Goal: Information Seeking & Learning: Learn about a topic

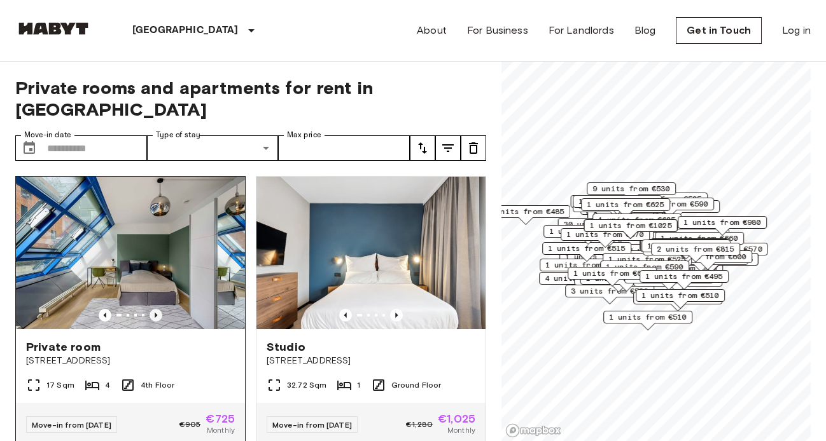
click at [155, 313] on icon "Previous image" at bounding box center [156, 315] width 3 height 5
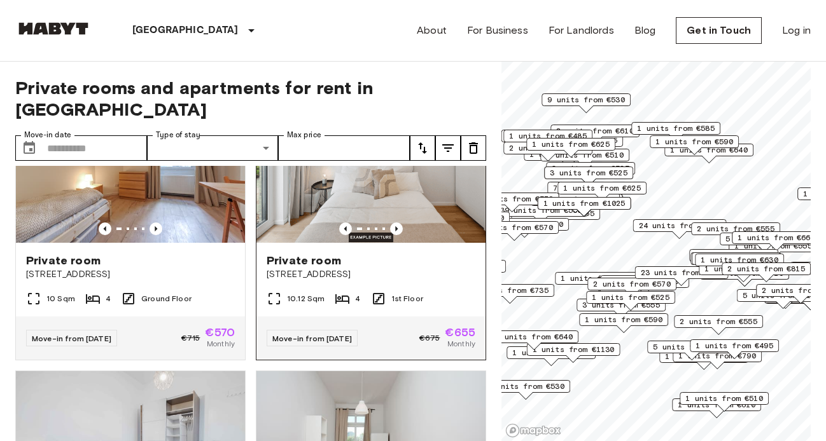
scroll to position [5918, 0]
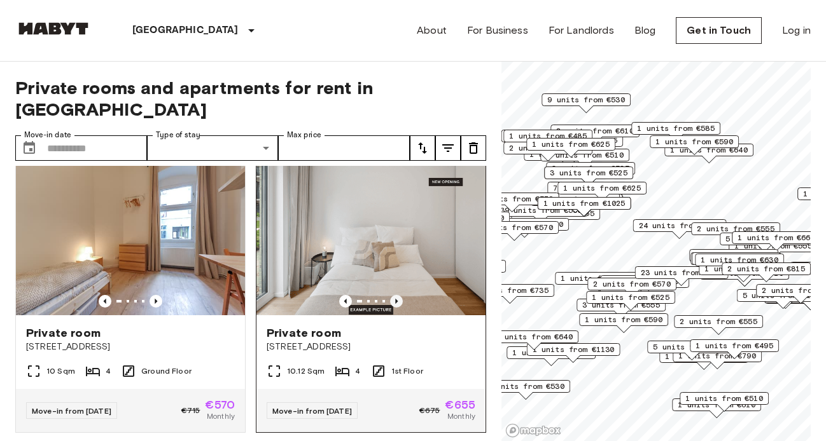
click at [398, 295] on icon "Previous image" at bounding box center [396, 301] width 13 height 13
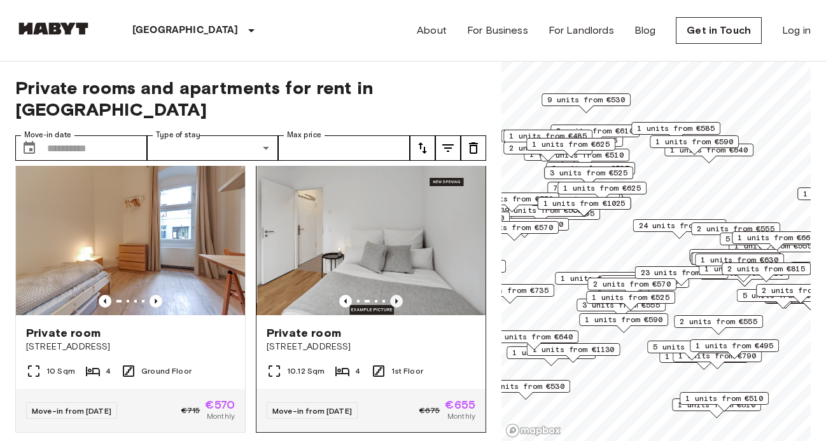
click at [398, 295] on icon "Previous image" at bounding box center [396, 301] width 13 height 13
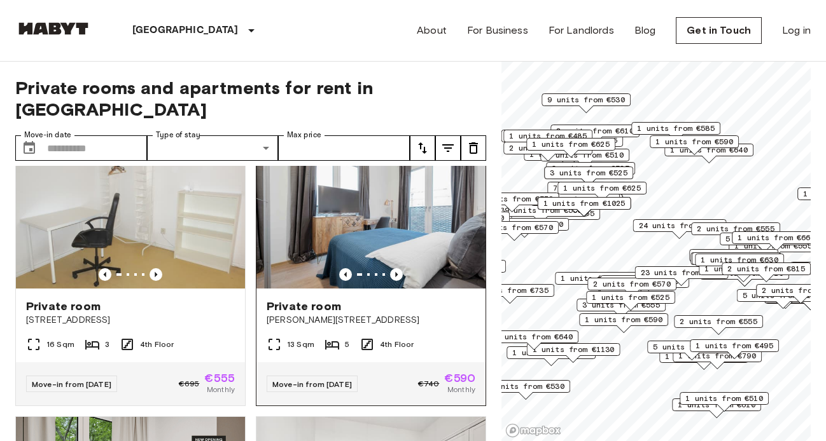
scroll to position [0, 0]
click at [394, 268] on icon "Previous image" at bounding box center [396, 274] width 13 height 13
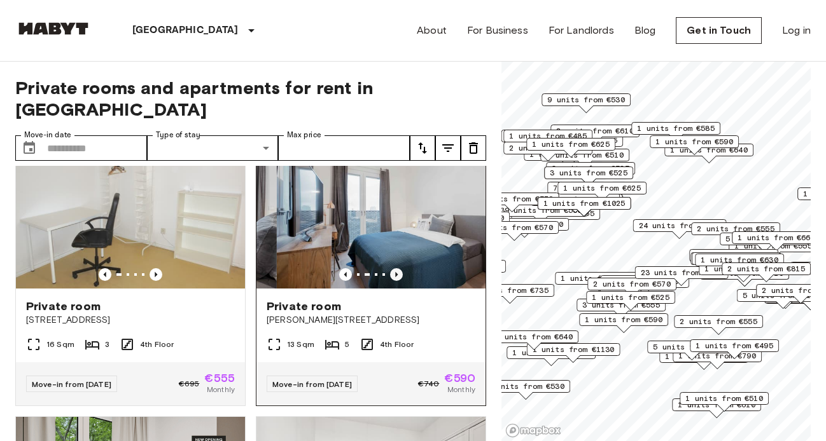
click at [394, 268] on icon "Previous image" at bounding box center [396, 274] width 13 height 13
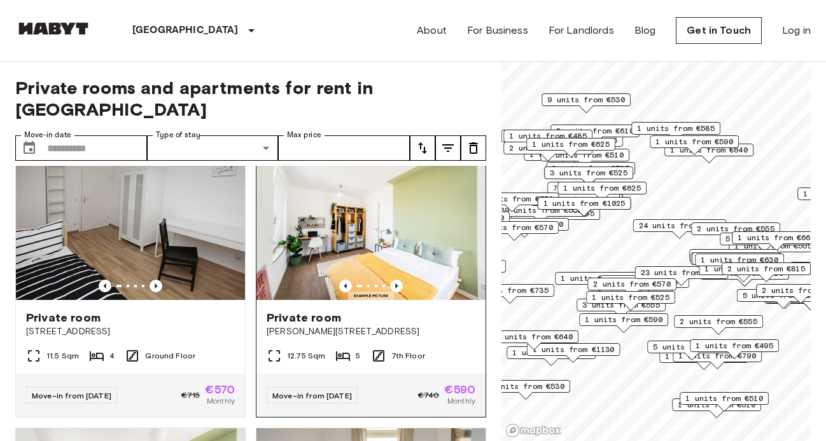
scroll to position [8175, 0]
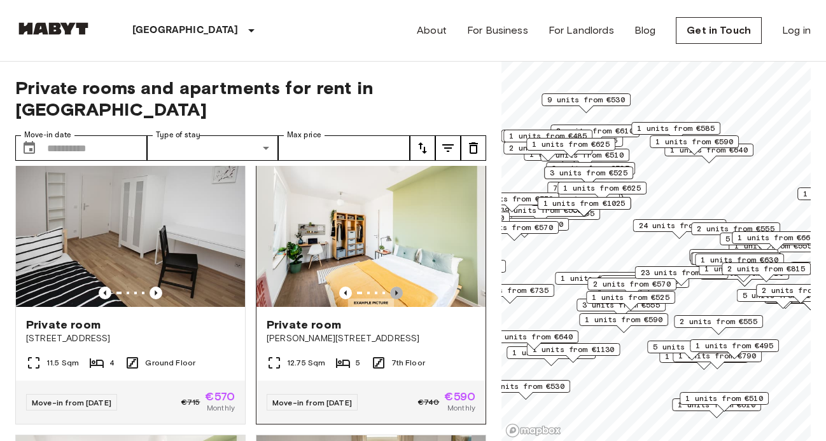
click at [398, 287] on icon "Previous image" at bounding box center [396, 293] width 13 height 13
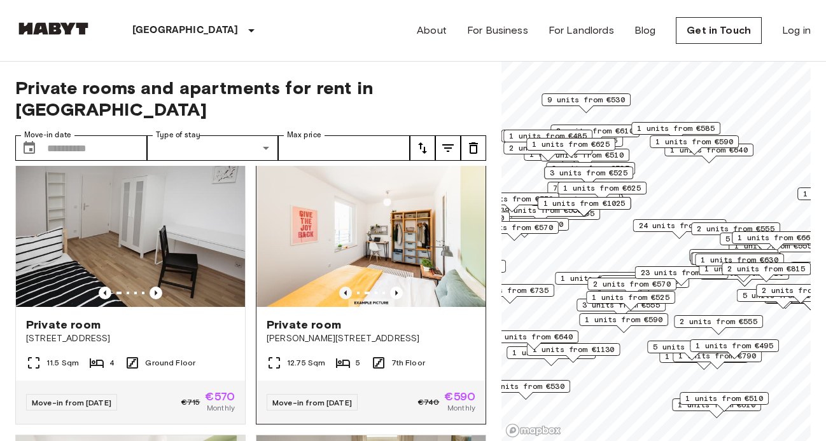
click at [350, 287] on icon "Previous image" at bounding box center [345, 293] width 13 height 13
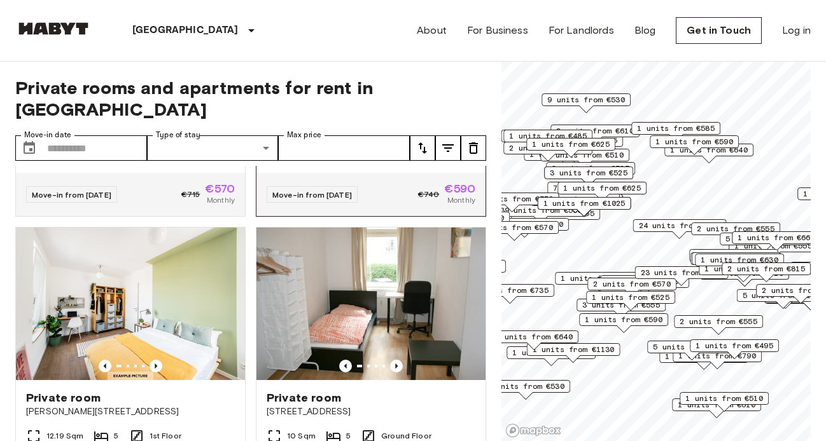
scroll to position [8476, 0]
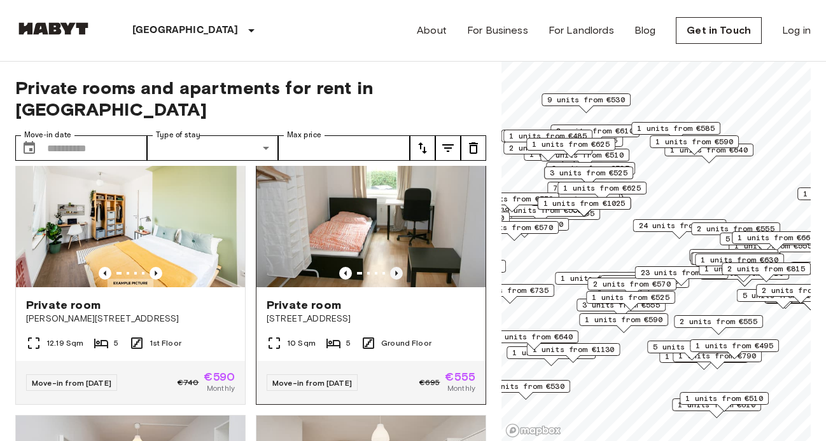
click at [392, 267] on icon "Previous image" at bounding box center [396, 273] width 13 height 13
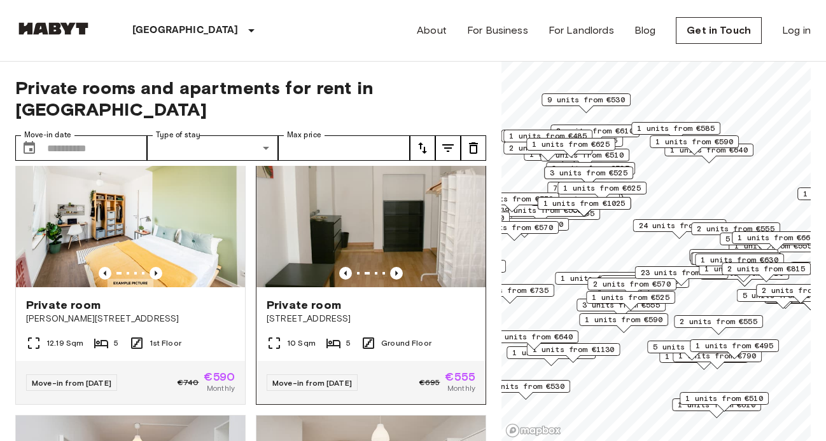
scroll to position [8735, 0]
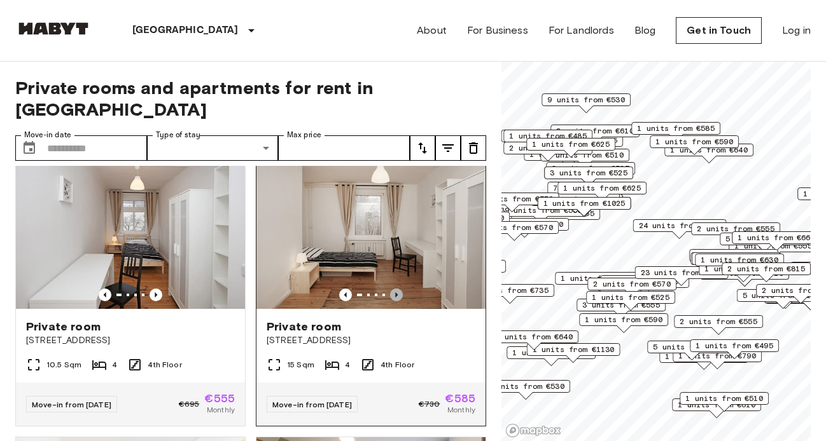
click at [397, 289] on icon "Previous image" at bounding box center [396, 295] width 13 height 13
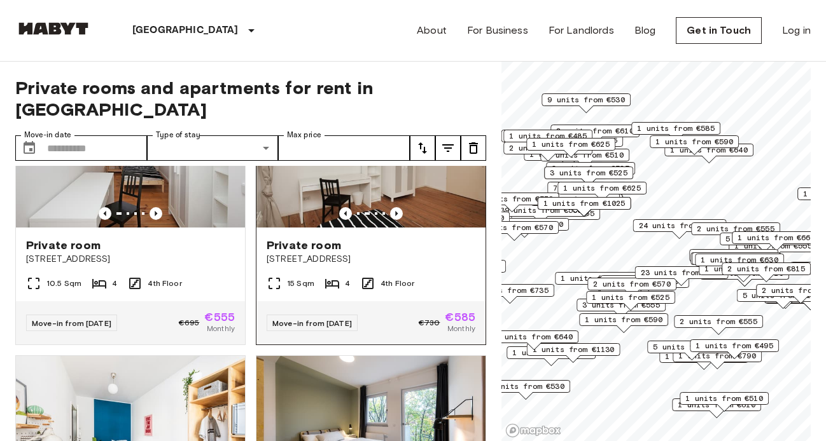
scroll to position [8985, 0]
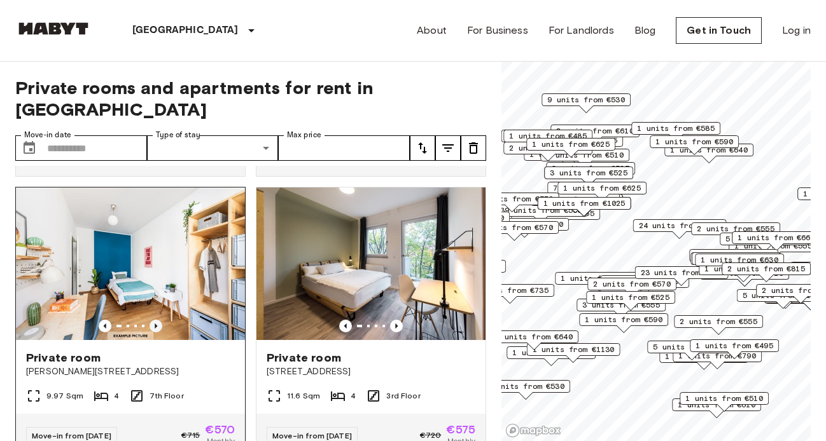
click at [158, 320] on icon "Previous image" at bounding box center [155, 326] width 13 height 13
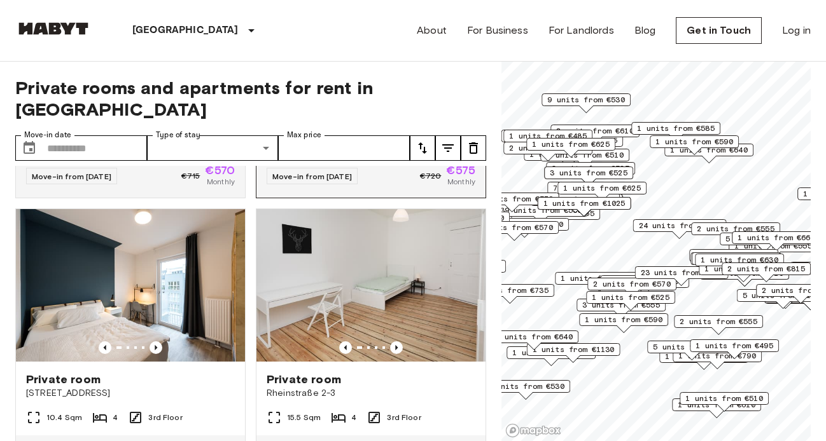
scroll to position [9322, 0]
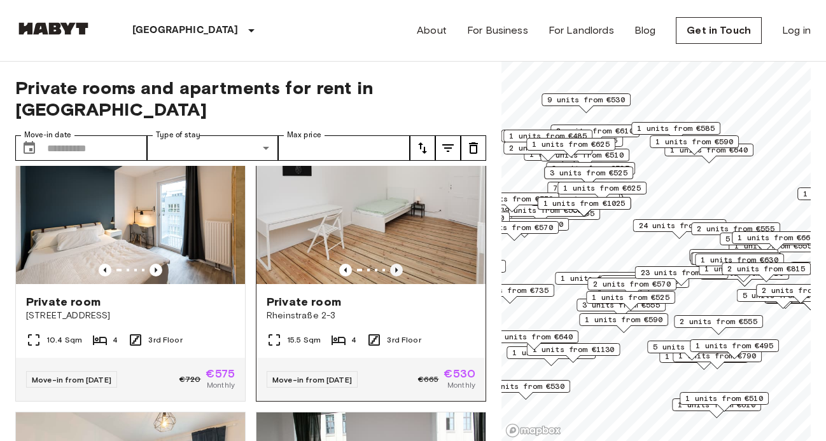
click at [398, 264] on icon "Previous image" at bounding box center [396, 270] width 13 height 13
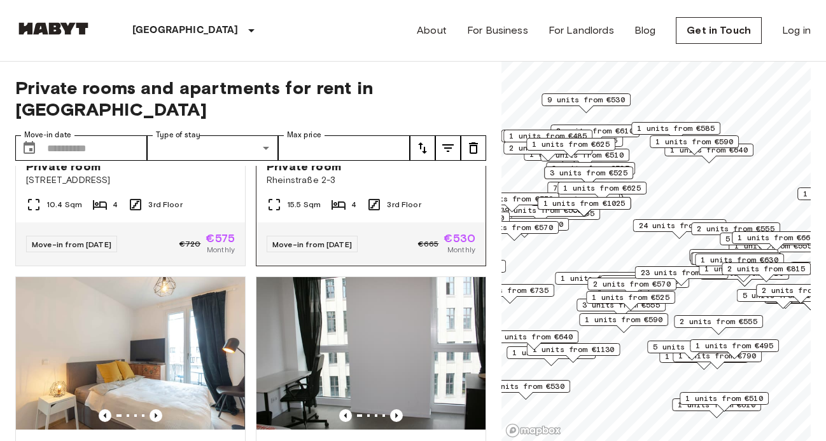
scroll to position [9564, 0]
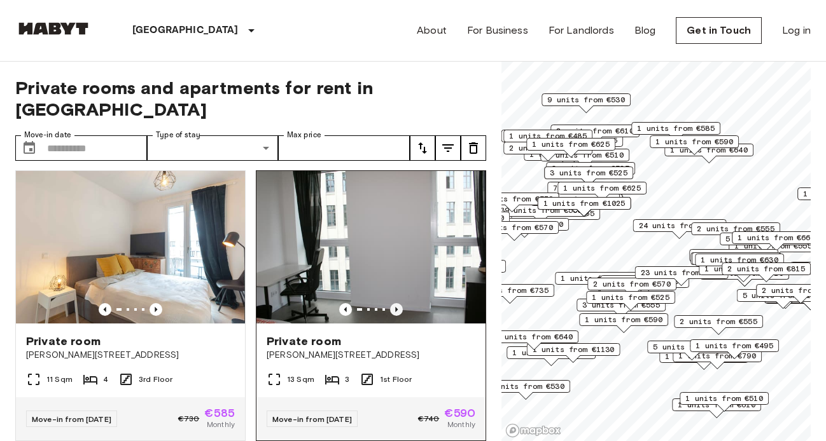
click at [398, 303] on icon "Previous image" at bounding box center [396, 309] width 13 height 13
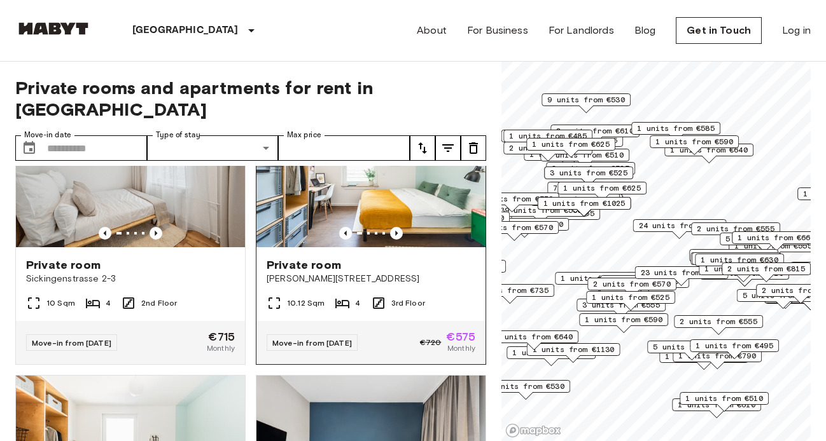
scroll to position [11326, 0]
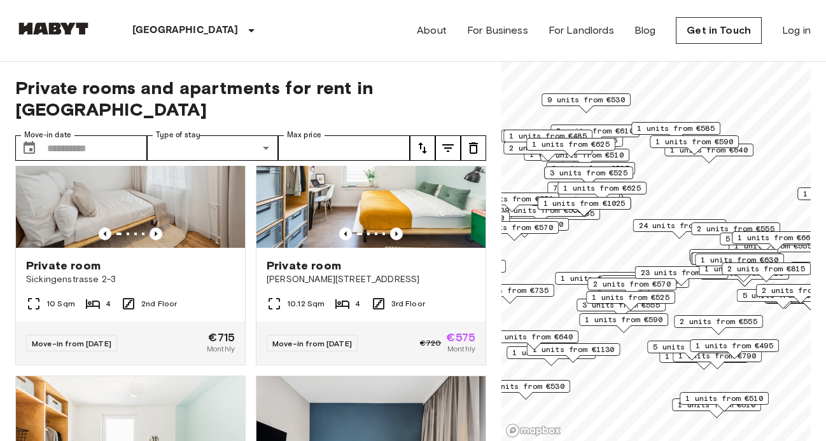
click at [558, 9] on div "About For Business For Landlords Blog Get in Touch Log in" at bounding box center [614, 30] width 394 height 61
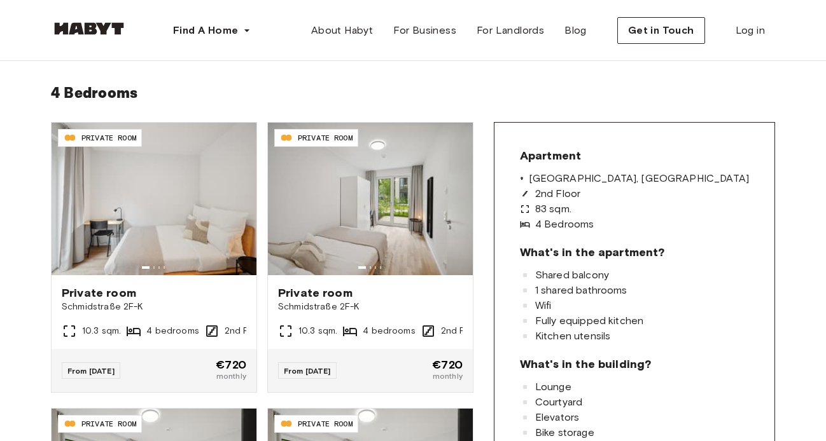
scroll to position [340, 0]
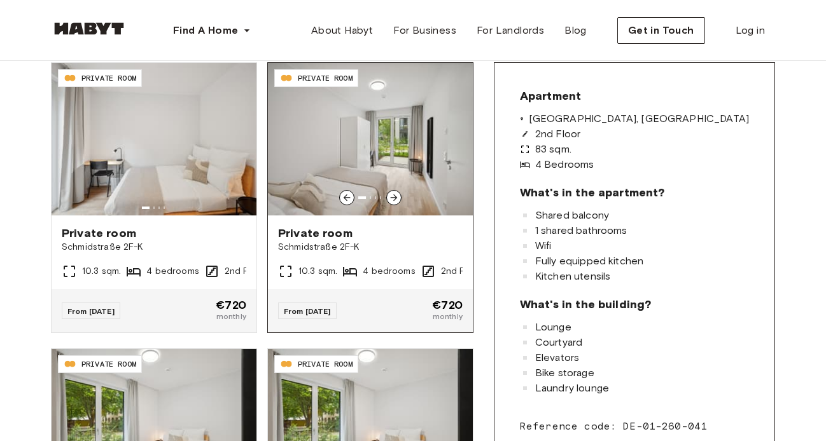
click at [399, 197] on icon at bounding box center [394, 198] width 10 height 10
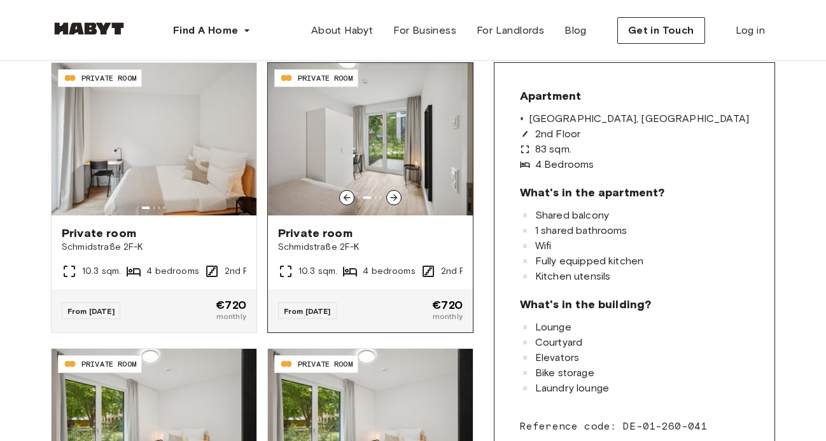
click at [399, 197] on icon at bounding box center [394, 198] width 10 height 10
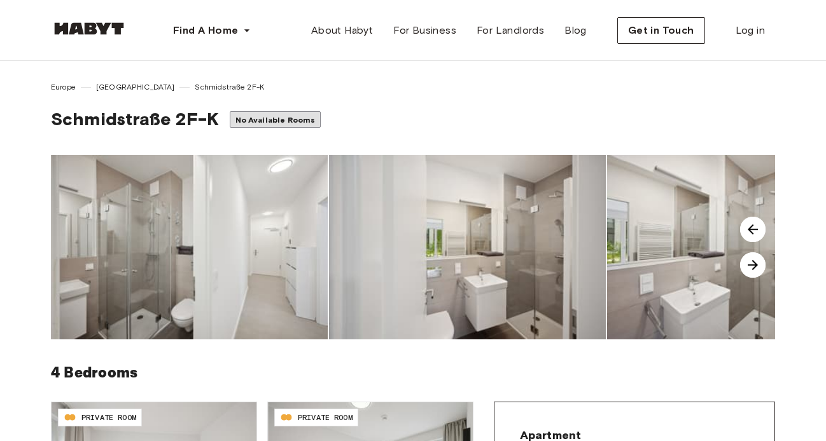
scroll to position [0, 0]
click at [751, 269] on img at bounding box center [752, 264] width 25 height 25
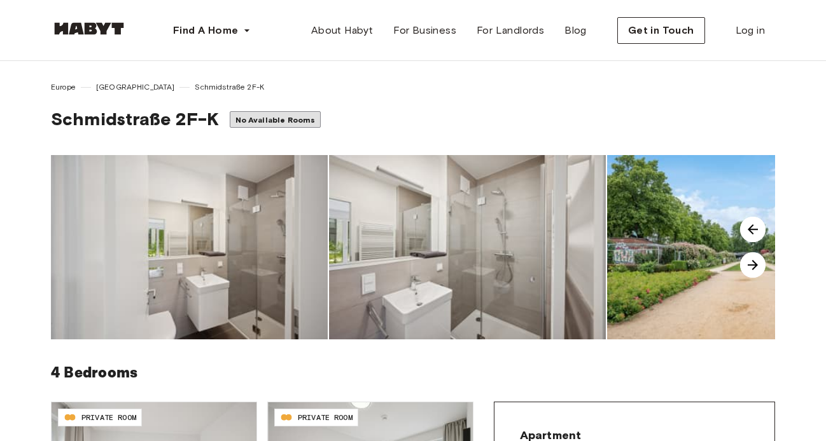
click at [751, 269] on img at bounding box center [752, 264] width 25 height 25
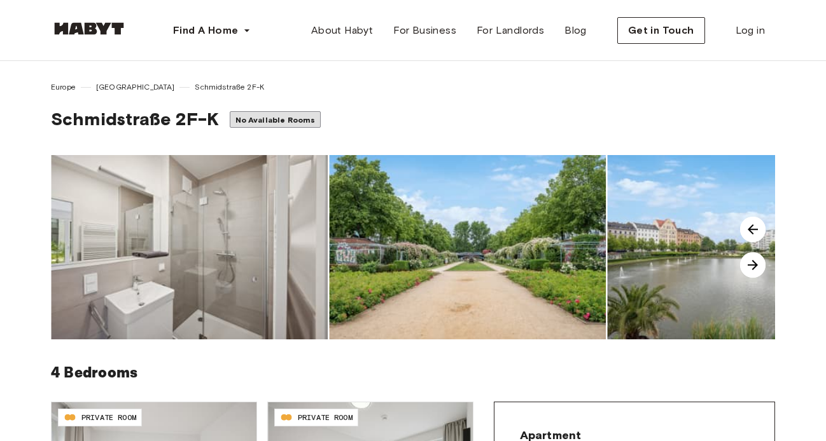
click at [751, 269] on img at bounding box center [752, 264] width 25 height 25
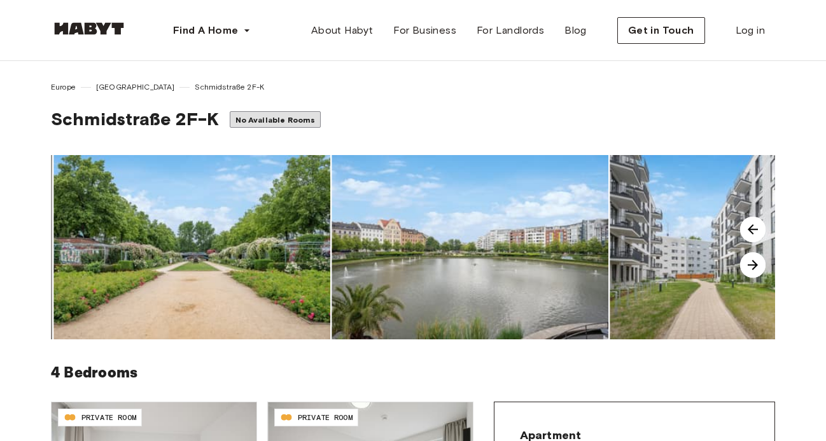
click at [751, 269] on img at bounding box center [752, 264] width 25 height 25
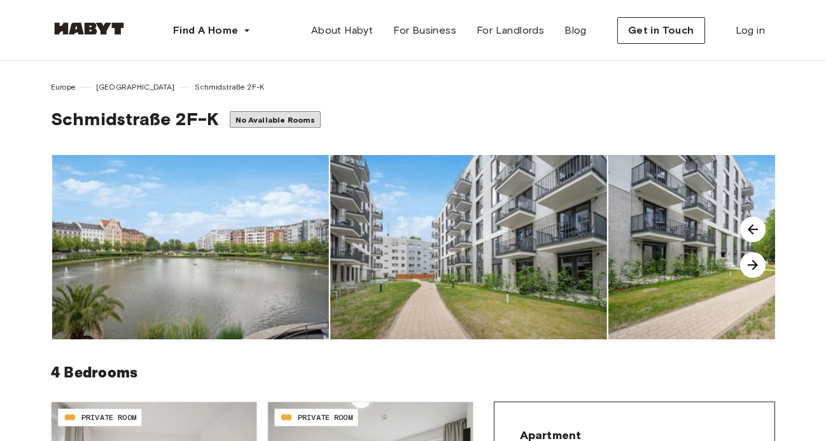
click at [751, 269] on img at bounding box center [752, 264] width 25 height 25
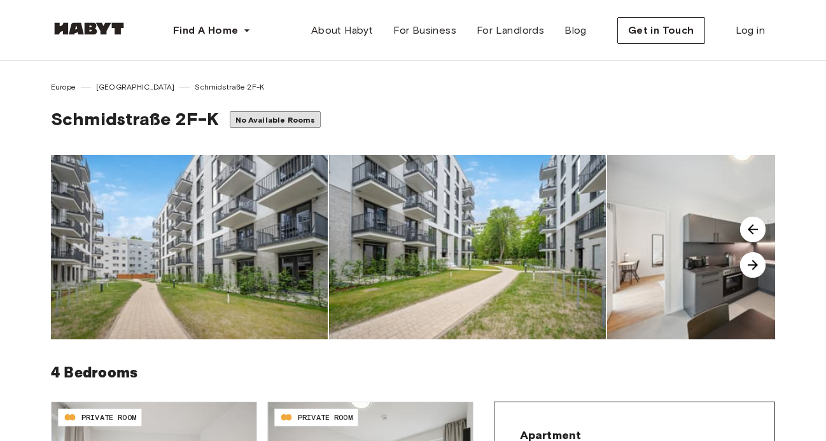
click at [751, 269] on img at bounding box center [752, 264] width 25 height 25
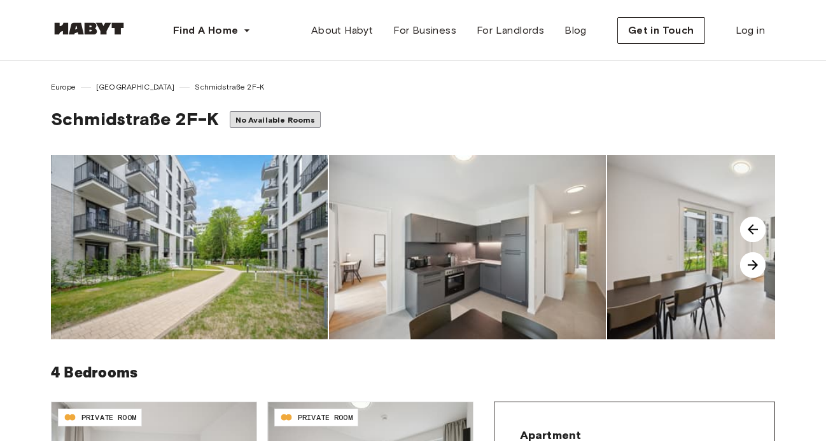
click at [751, 269] on img at bounding box center [752, 264] width 25 height 25
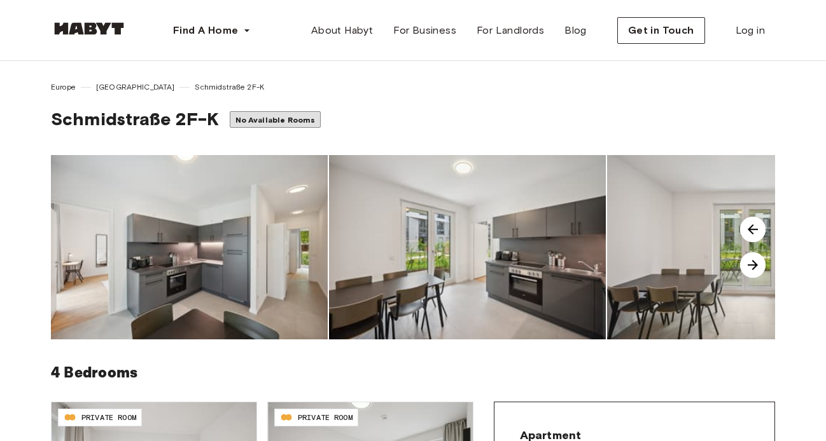
click at [751, 269] on img at bounding box center [752, 264] width 25 height 25
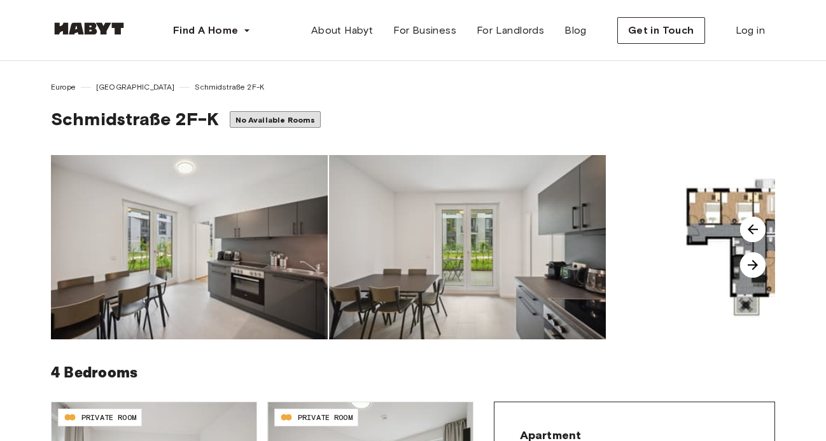
click at [751, 269] on img at bounding box center [752, 264] width 25 height 25
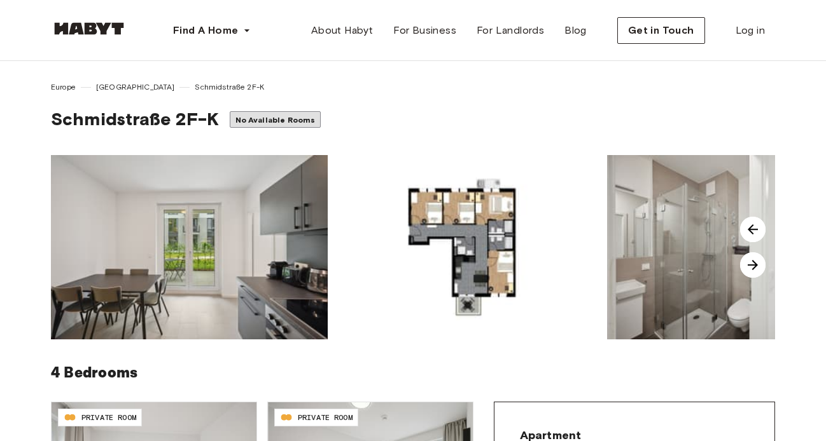
click at [751, 269] on img at bounding box center [752, 264] width 25 height 25
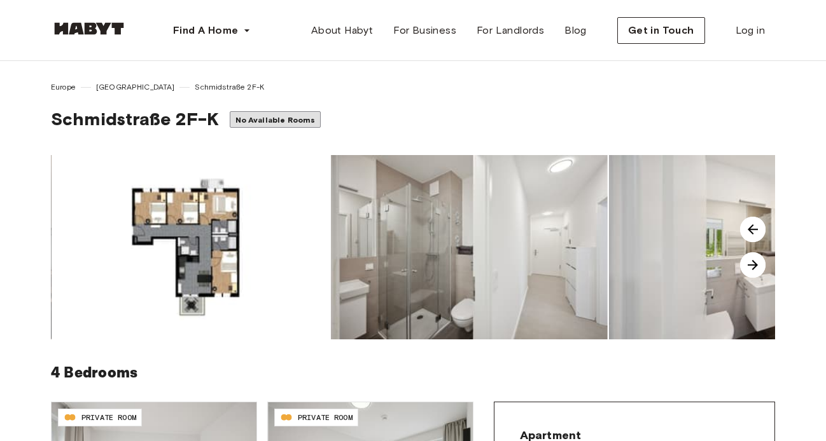
click at [751, 269] on img at bounding box center [752, 264] width 25 height 25
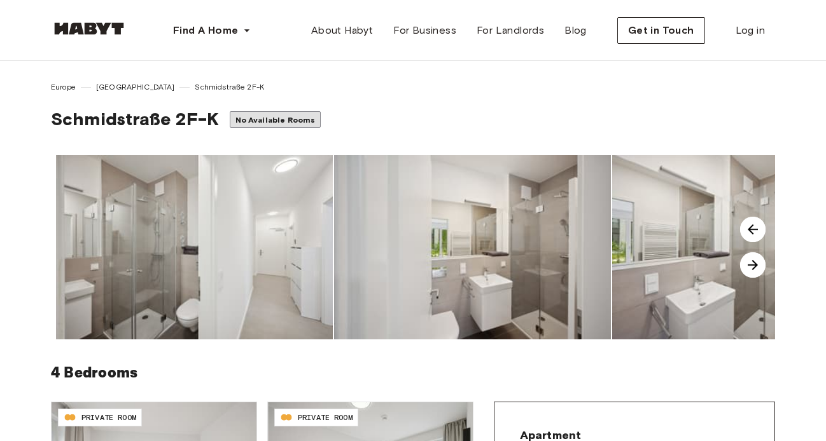
click at [751, 269] on img at bounding box center [752, 264] width 25 height 25
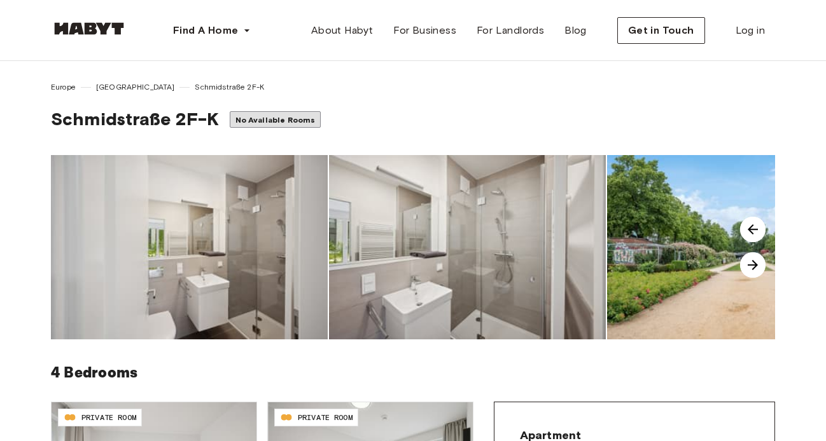
click at [755, 273] on img at bounding box center [752, 264] width 25 height 25
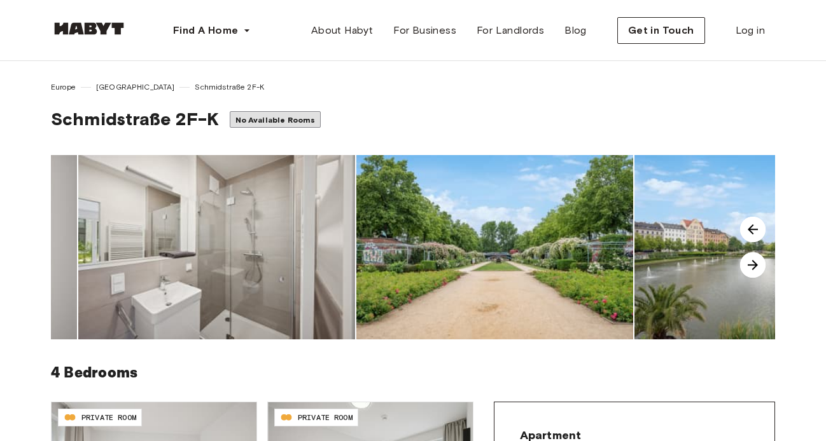
click at [755, 273] on img at bounding box center [752, 264] width 25 height 25
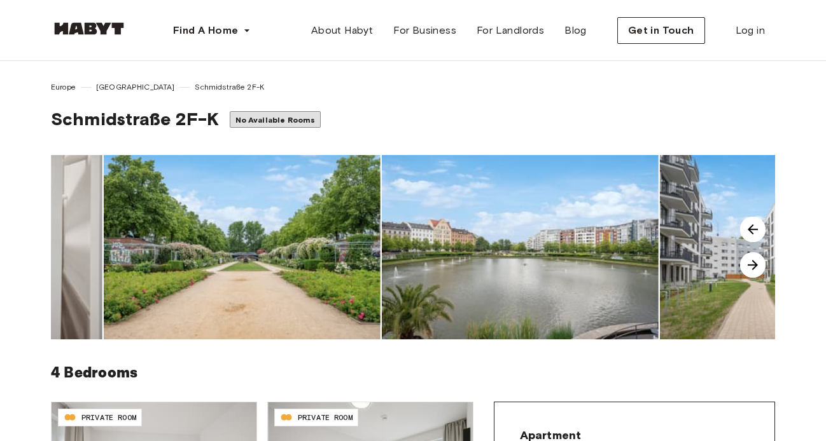
click at [755, 273] on img at bounding box center [752, 264] width 25 height 25
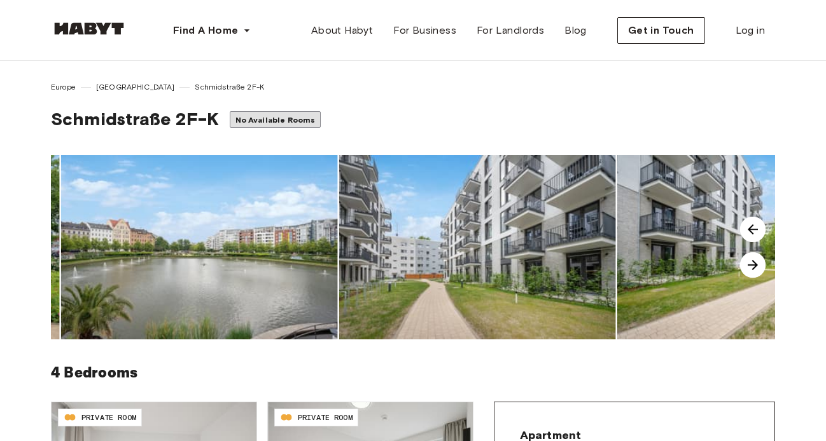
click at [755, 273] on img at bounding box center [752, 264] width 25 height 25
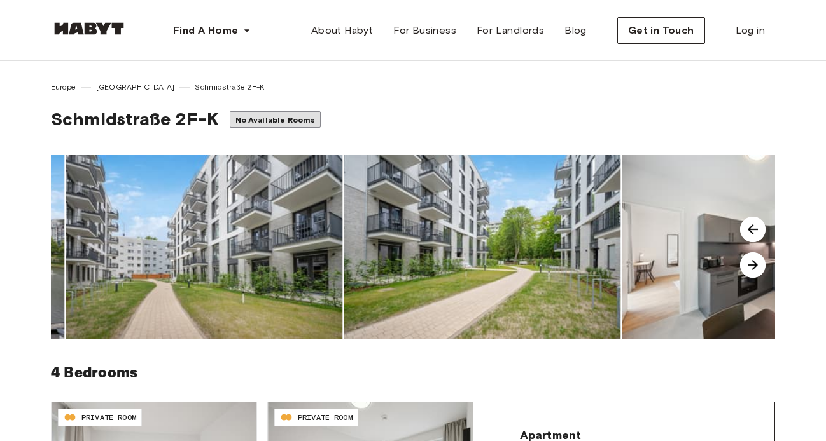
click at [755, 273] on img at bounding box center [752, 264] width 25 height 25
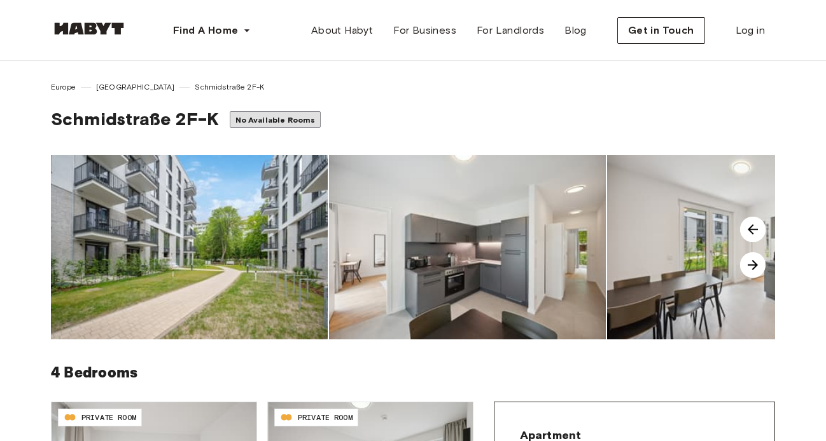
click at [755, 273] on img at bounding box center [752, 264] width 25 height 25
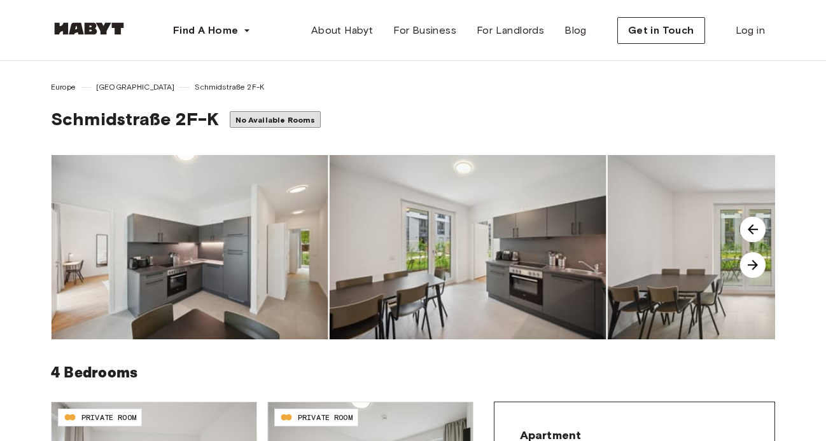
click at [755, 273] on img at bounding box center [752, 264] width 25 height 25
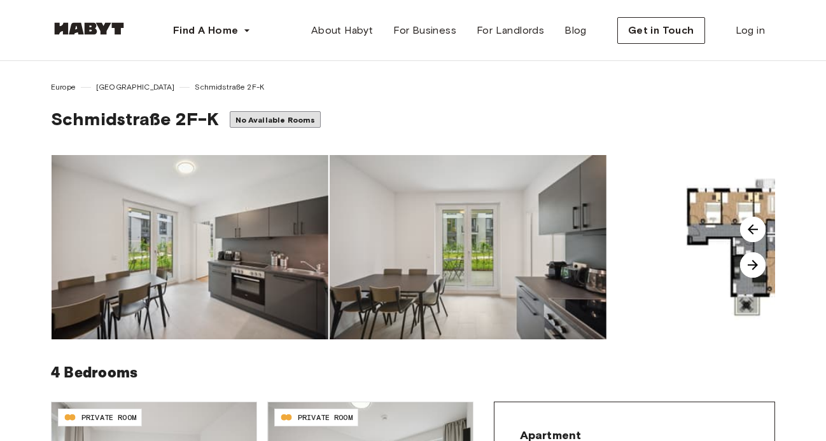
click at [755, 273] on img at bounding box center [752, 264] width 25 height 25
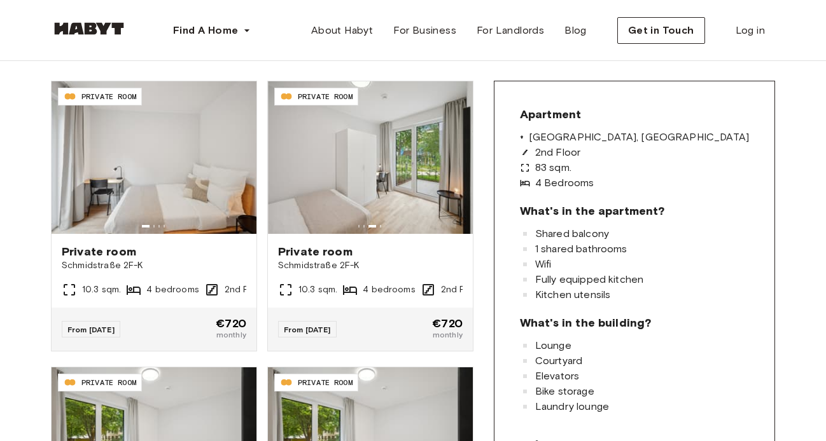
scroll to position [305, 0]
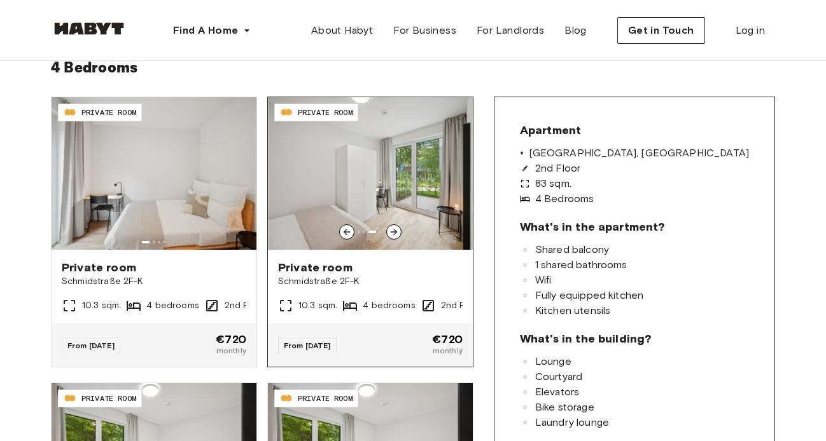
click at [398, 232] on icon at bounding box center [394, 232] width 7 height 7
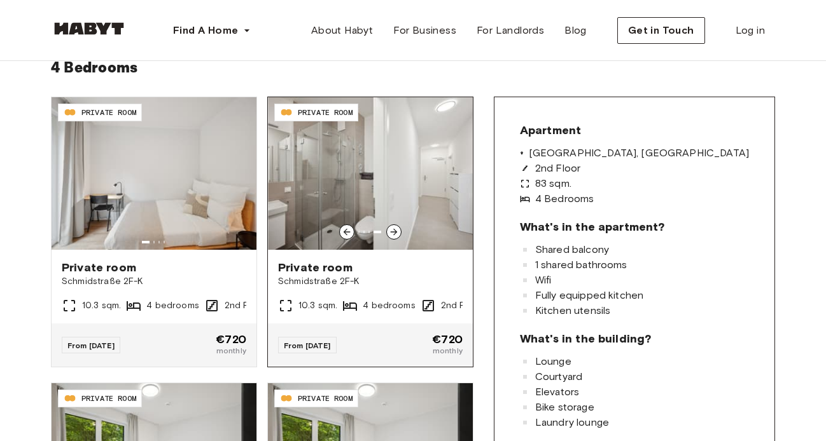
click at [398, 232] on icon at bounding box center [394, 232] width 7 height 7
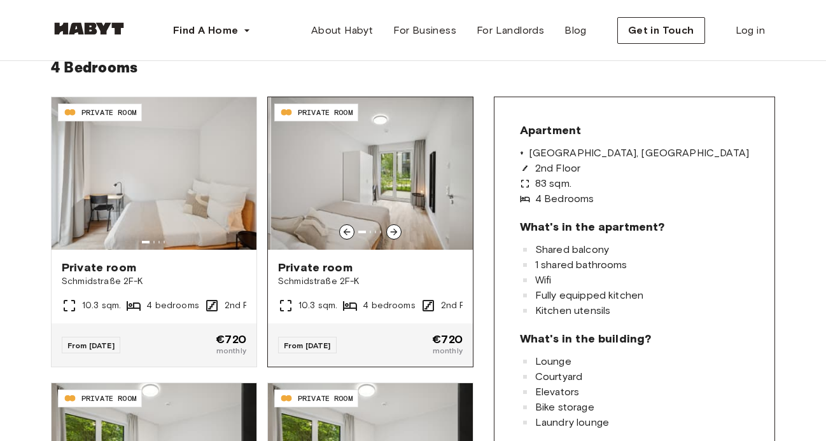
click at [398, 232] on icon at bounding box center [394, 232] width 7 height 7
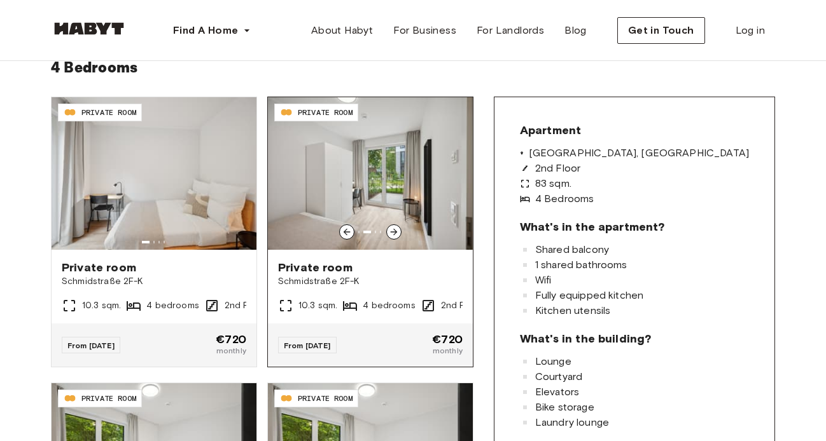
click at [398, 232] on icon at bounding box center [394, 232] width 7 height 7
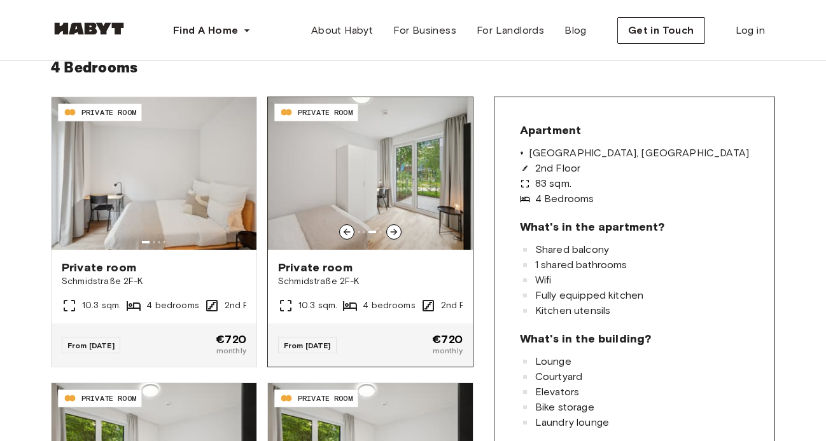
click at [398, 232] on icon at bounding box center [394, 232] width 7 height 7
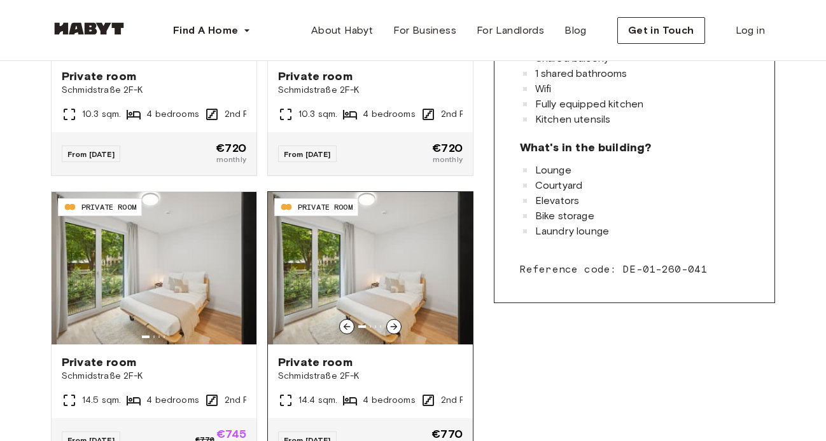
scroll to position [545, 0]
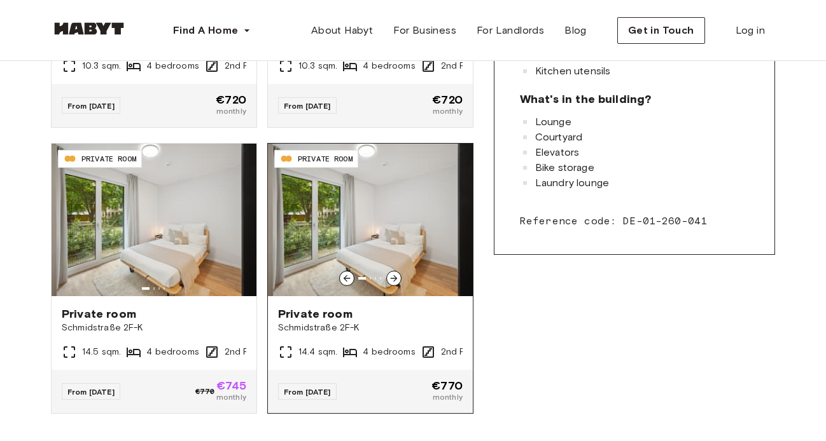
click at [398, 280] on icon at bounding box center [394, 278] width 7 height 7
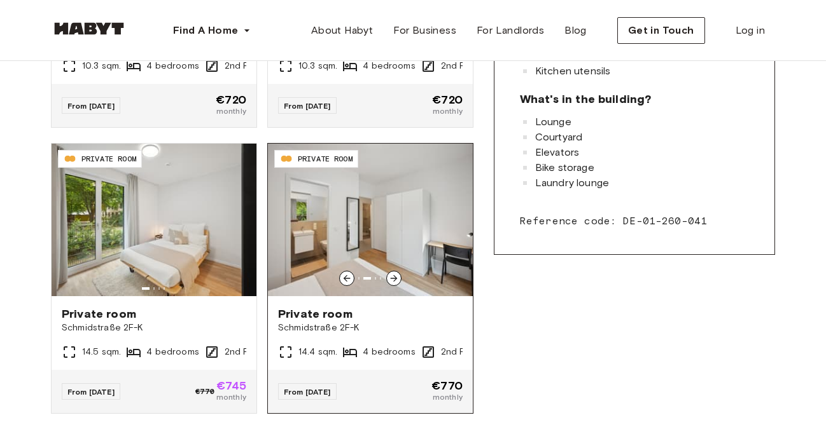
click at [398, 280] on icon at bounding box center [394, 278] width 7 height 7
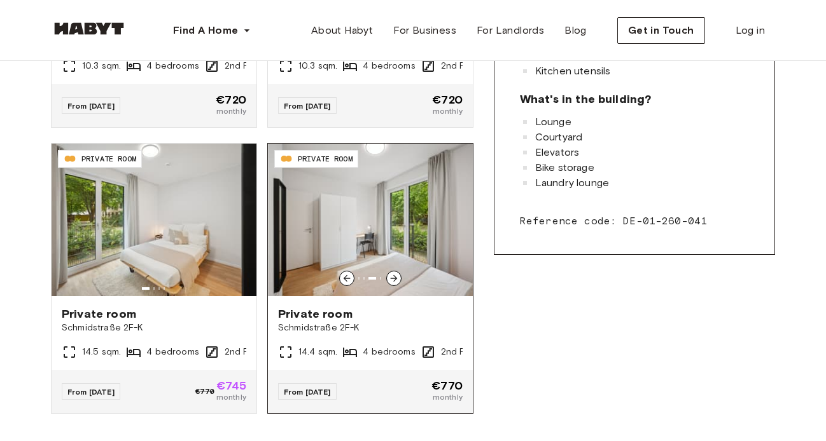
click at [398, 280] on icon at bounding box center [394, 278] width 7 height 7
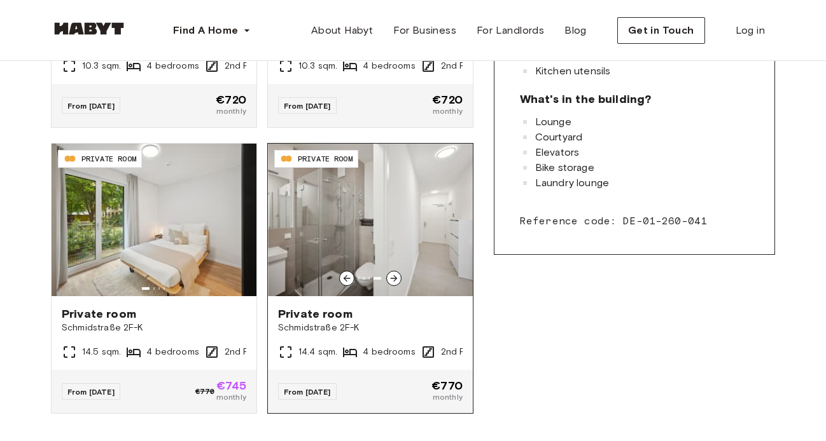
click at [398, 280] on icon at bounding box center [394, 278] width 7 height 7
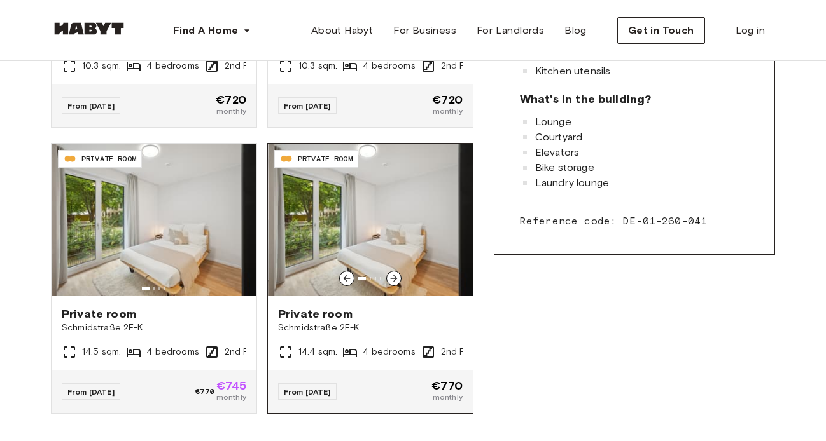
click at [399, 280] on icon at bounding box center [394, 278] width 10 height 10
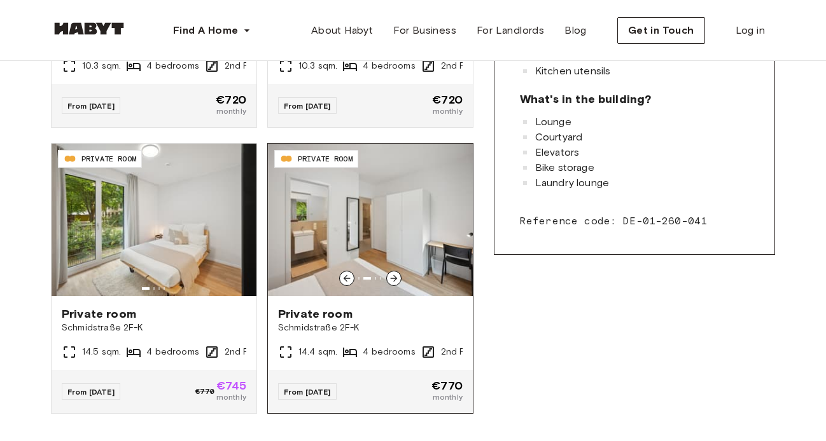
click at [399, 280] on icon at bounding box center [394, 278] width 10 height 10
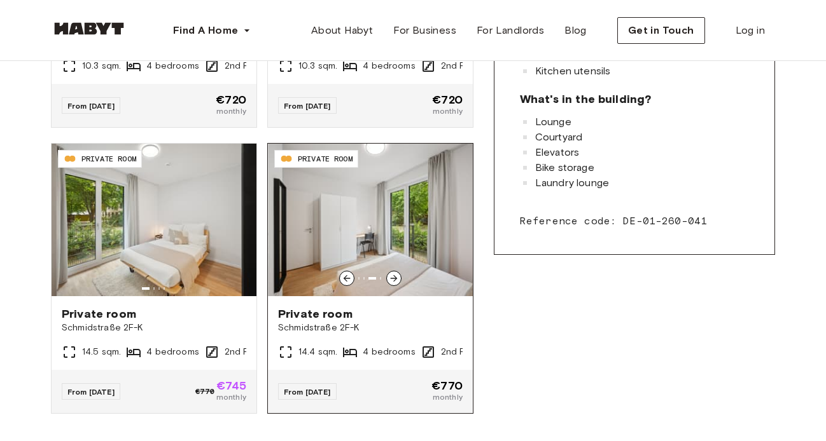
click at [399, 279] on icon at bounding box center [394, 278] width 10 height 10
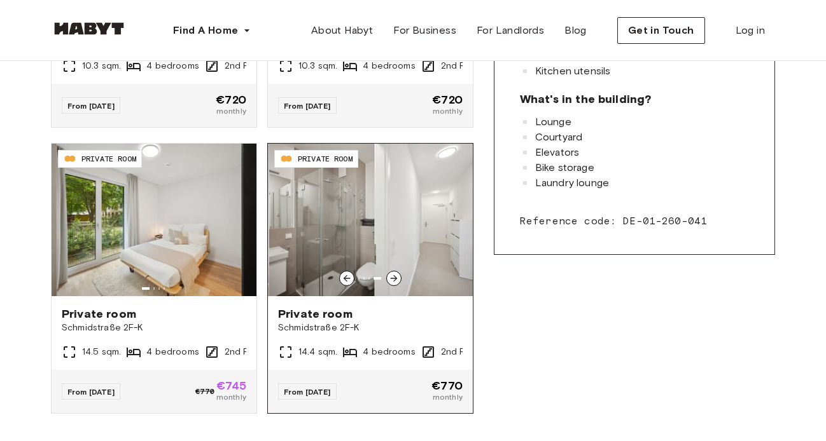
click at [399, 279] on icon at bounding box center [394, 278] width 10 height 10
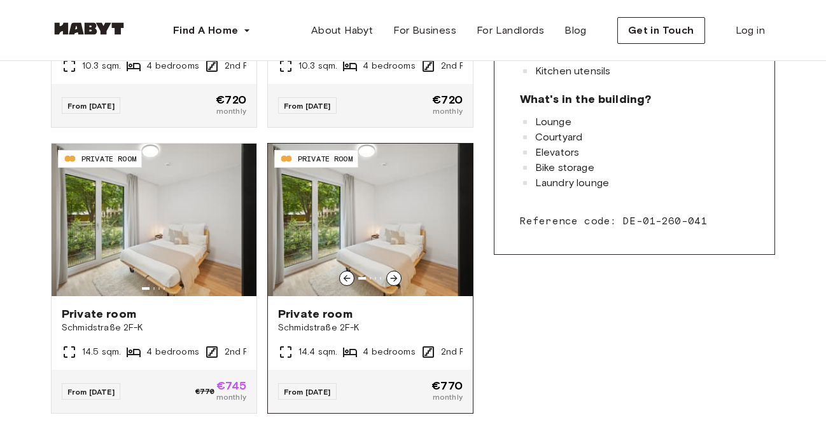
click at [399, 279] on icon at bounding box center [394, 278] width 10 height 10
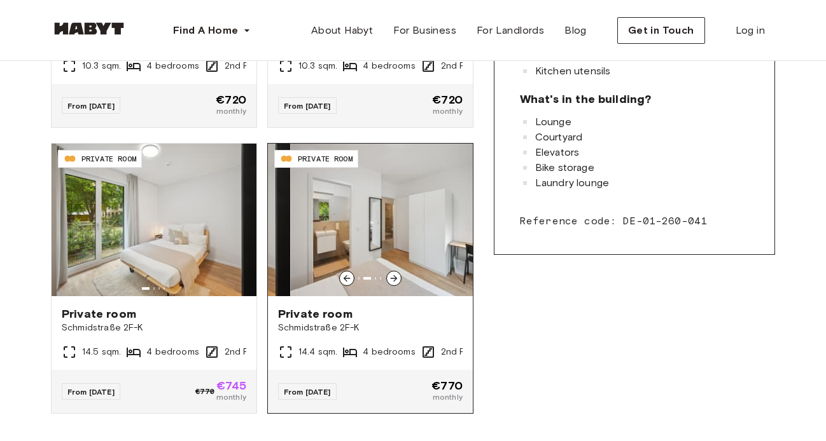
click at [399, 279] on icon at bounding box center [394, 278] width 10 height 10
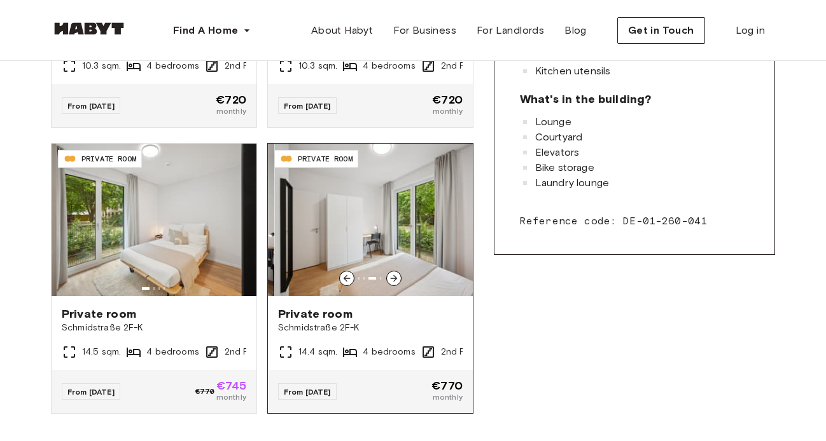
click at [399, 279] on icon at bounding box center [394, 278] width 10 height 10
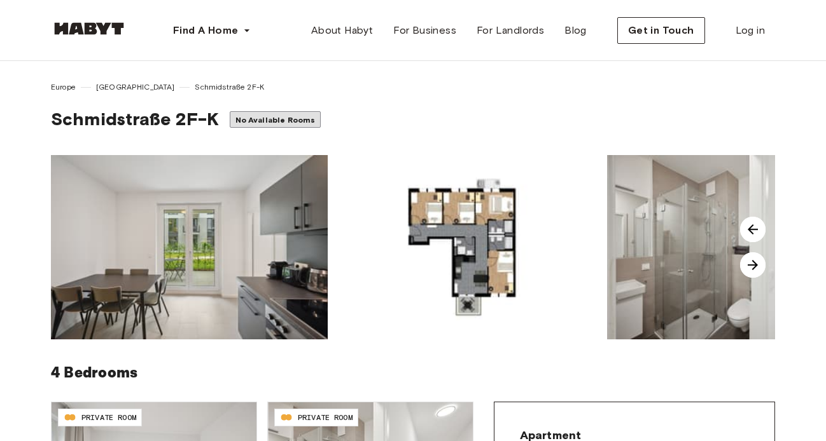
scroll to position [0, 0]
